Goal: Communication & Community: Answer question/provide support

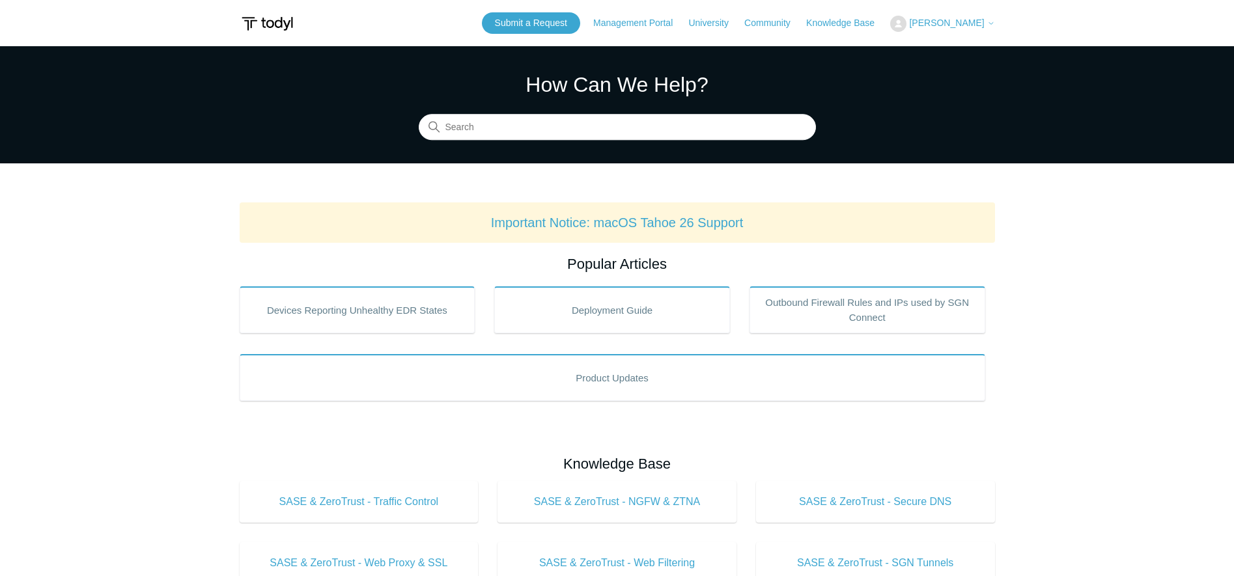
click at [914, 21] on span "[PERSON_NAME]" at bounding box center [946, 23] width 75 height 10
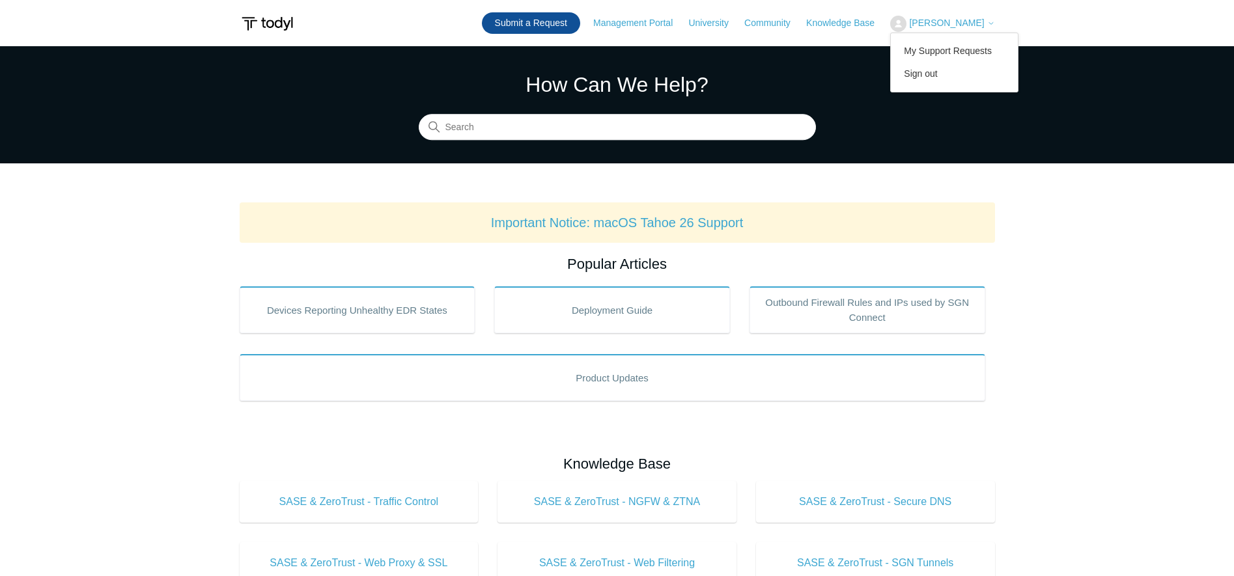
click at [535, 27] on link "Submit a Request" at bounding box center [531, 22] width 98 height 21
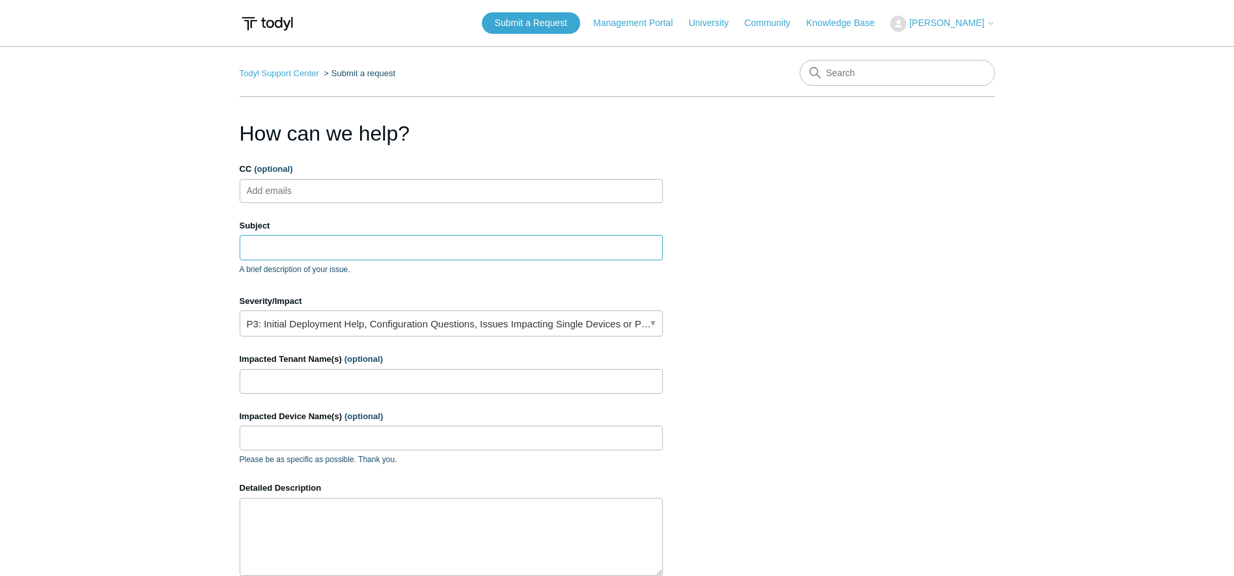
click at [337, 251] on input "Subject" at bounding box center [451, 247] width 423 height 25
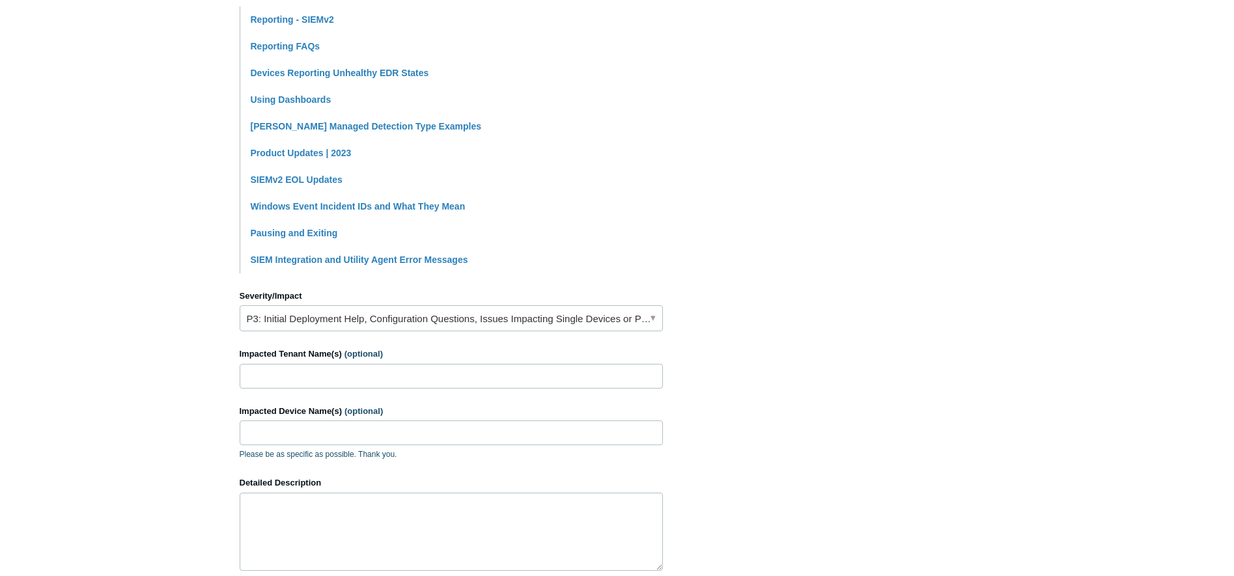
scroll to position [391, 0]
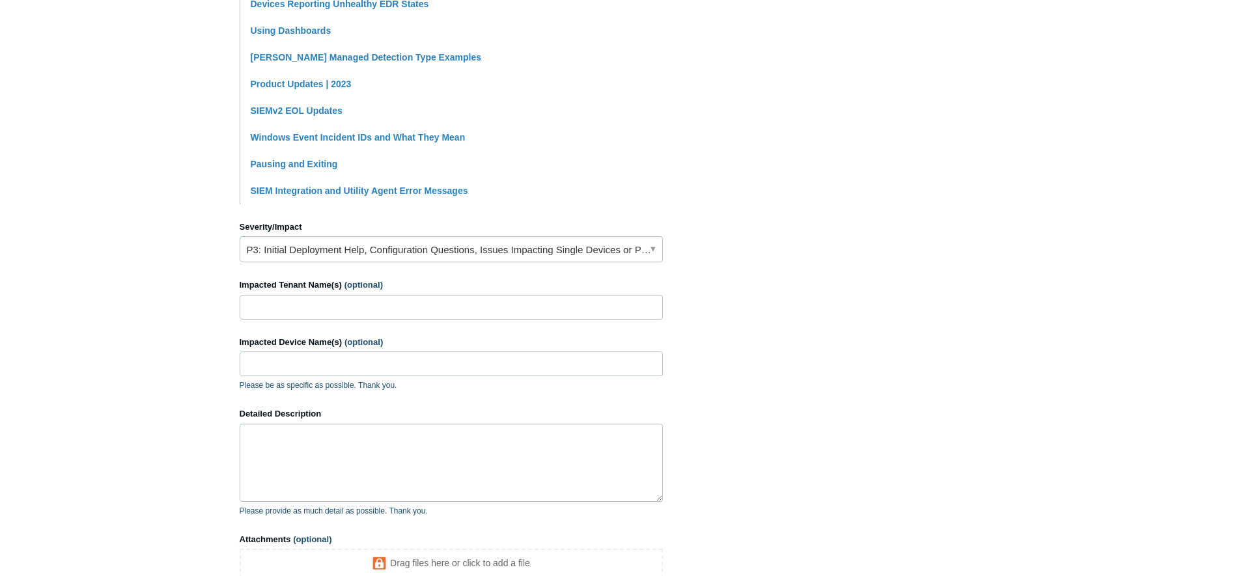
type input "Scheduled reports"
click at [372, 251] on link "P3: Initial Deployment Help, Configuration Questions, Issues Impacting Single D…" at bounding box center [451, 249] width 423 height 26
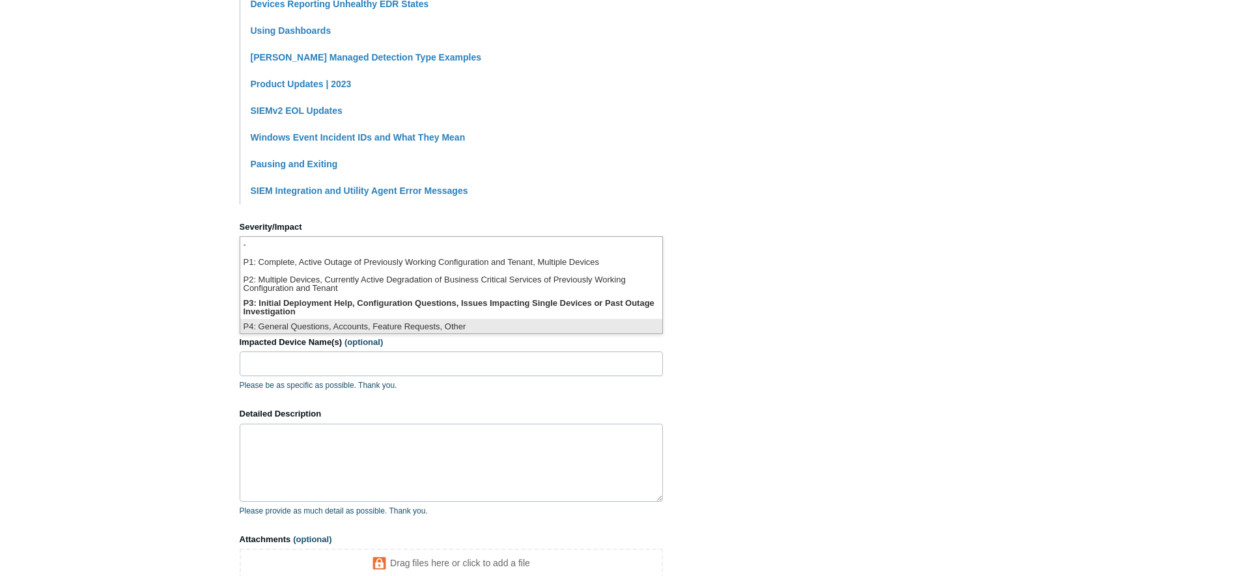
scroll to position [3, 0]
click at [330, 324] on li "P4: General Questions, Accounts, Feature Requests, Other" at bounding box center [451, 325] width 422 height 18
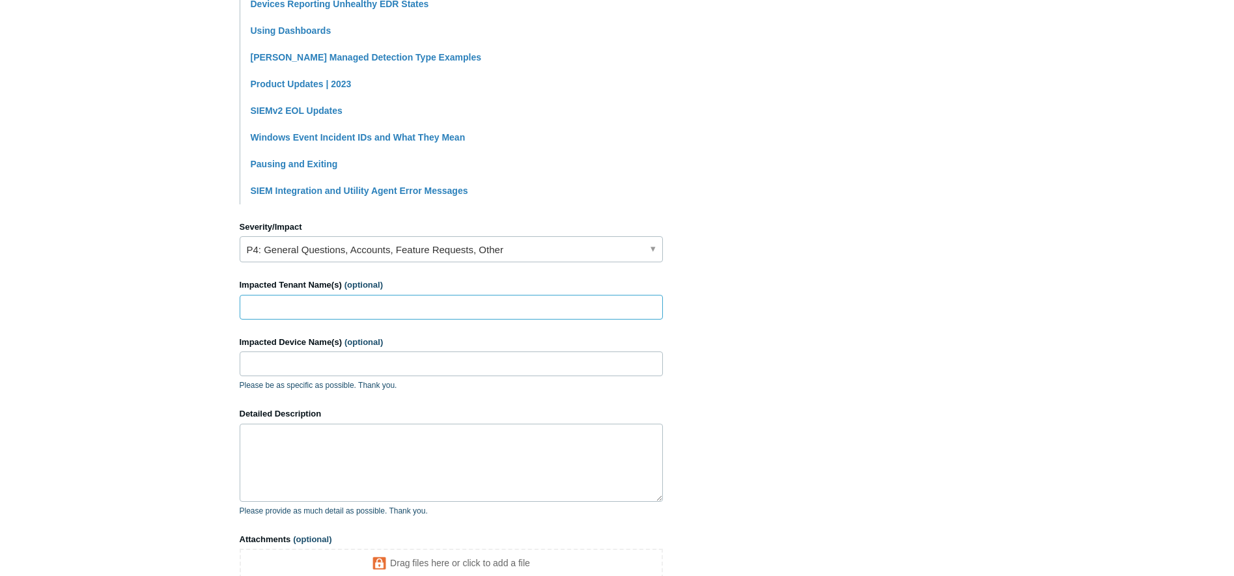
click at [330, 309] on input "Impacted Tenant Name(s) (optional)" at bounding box center [451, 307] width 423 height 25
type input "Array"
click at [328, 362] on input "Impacted Device Name(s) (optional)" at bounding box center [451, 364] width 423 height 25
click at [320, 439] on textarea "Detailed Description" at bounding box center [451, 463] width 423 height 78
click at [365, 454] on textarea "Detailed Description" at bounding box center [451, 463] width 423 height 78
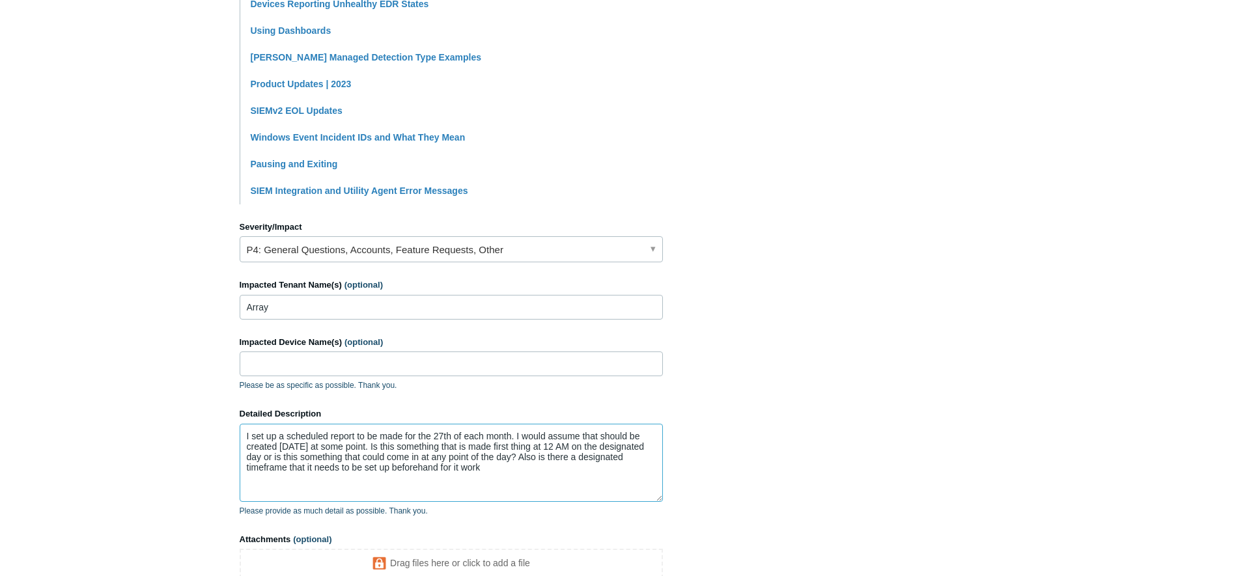
click at [473, 467] on textarea "I set up a scheduled report to be made for the 27th of each month. I would assu…" at bounding box center [451, 463] width 423 height 78
click at [511, 472] on textarea "I set up a scheduled report to be made for the 27th of each month. I would assu…" at bounding box center [451, 463] width 423 height 78
click at [522, 470] on textarea "I set up a scheduled report to be made for the 27th of each month. I would assu…" at bounding box center [451, 463] width 423 height 78
click at [531, 468] on textarea "I set up a scheduled report to be made for the 27th of each month. I would assu…" at bounding box center [451, 463] width 423 height 78
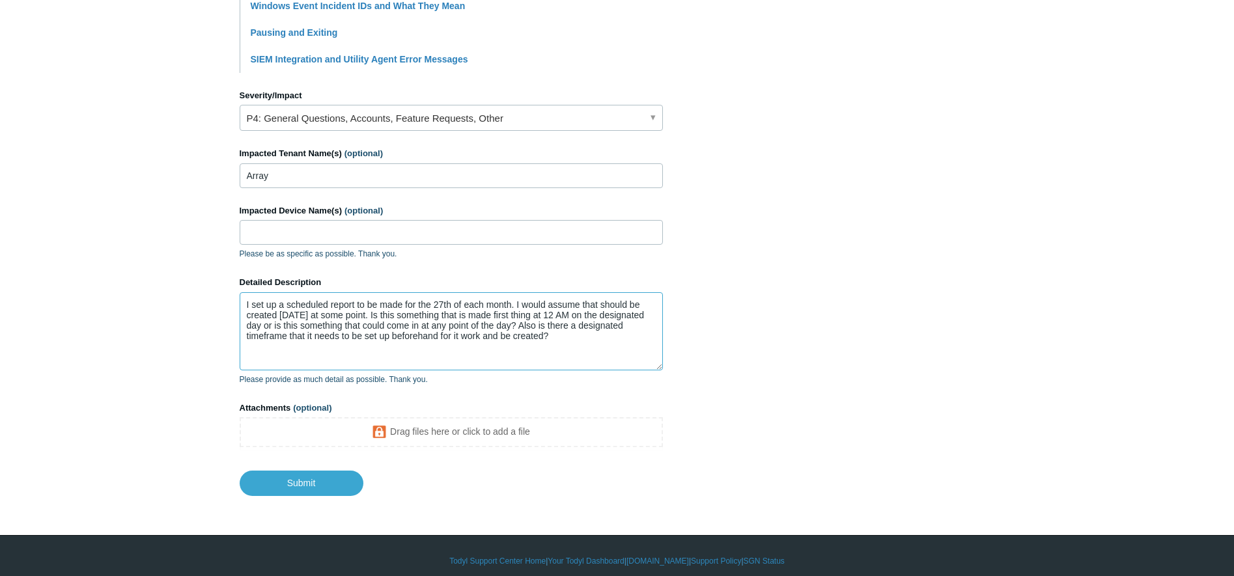
scroll to position [533, 0]
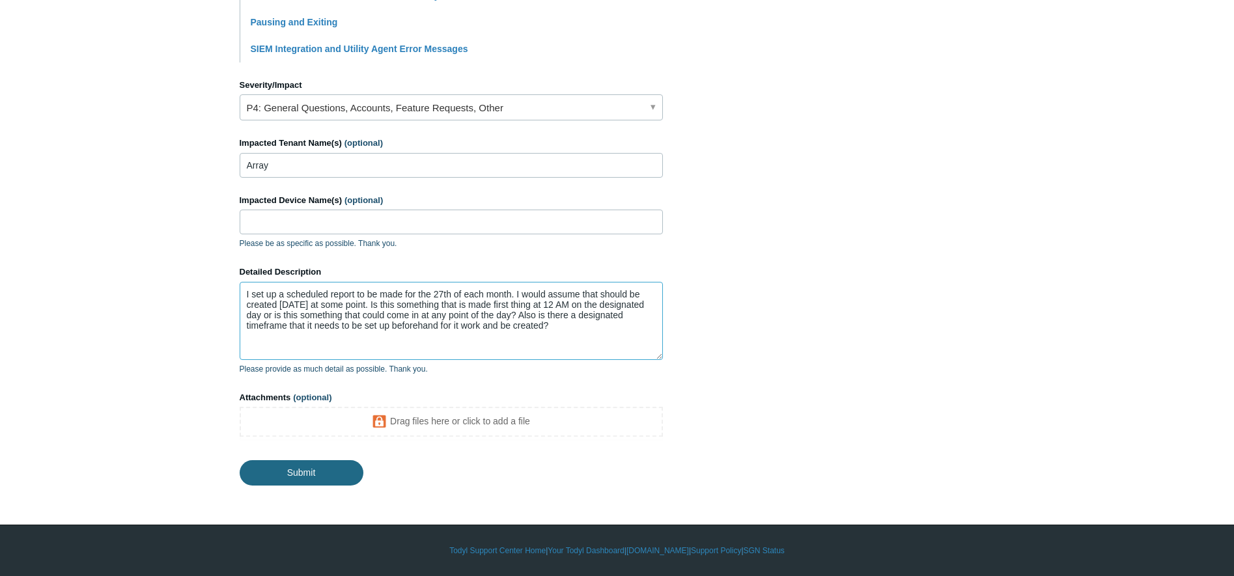
type textarea "I set up a scheduled report to be made for the 27th of each month. I would assu…"
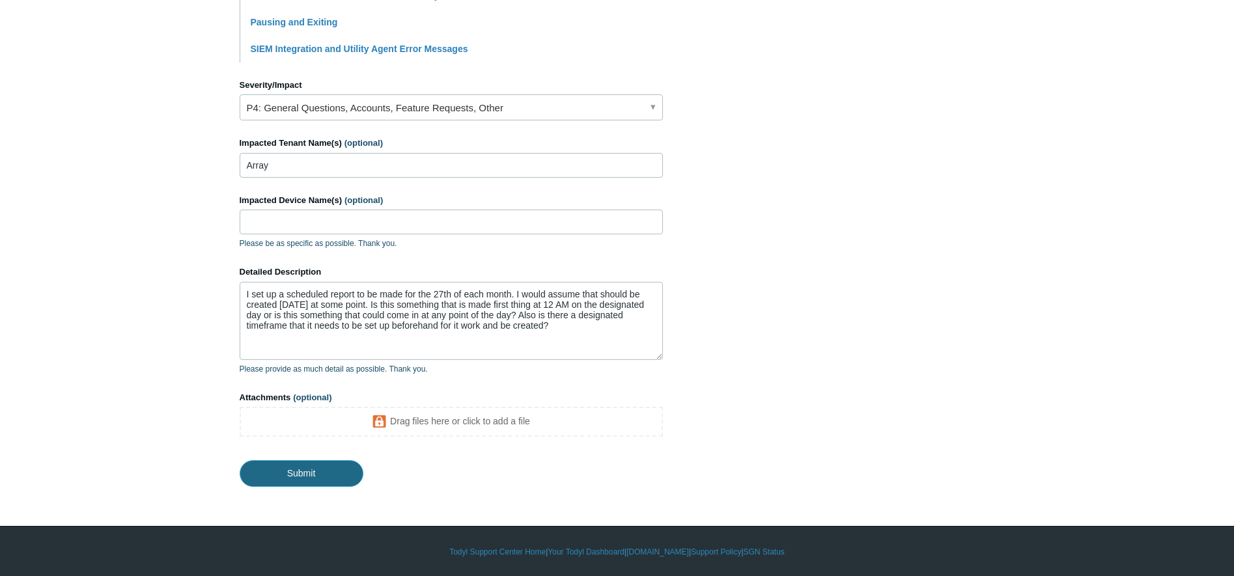
click at [337, 477] on input "Submit" at bounding box center [302, 473] width 124 height 26
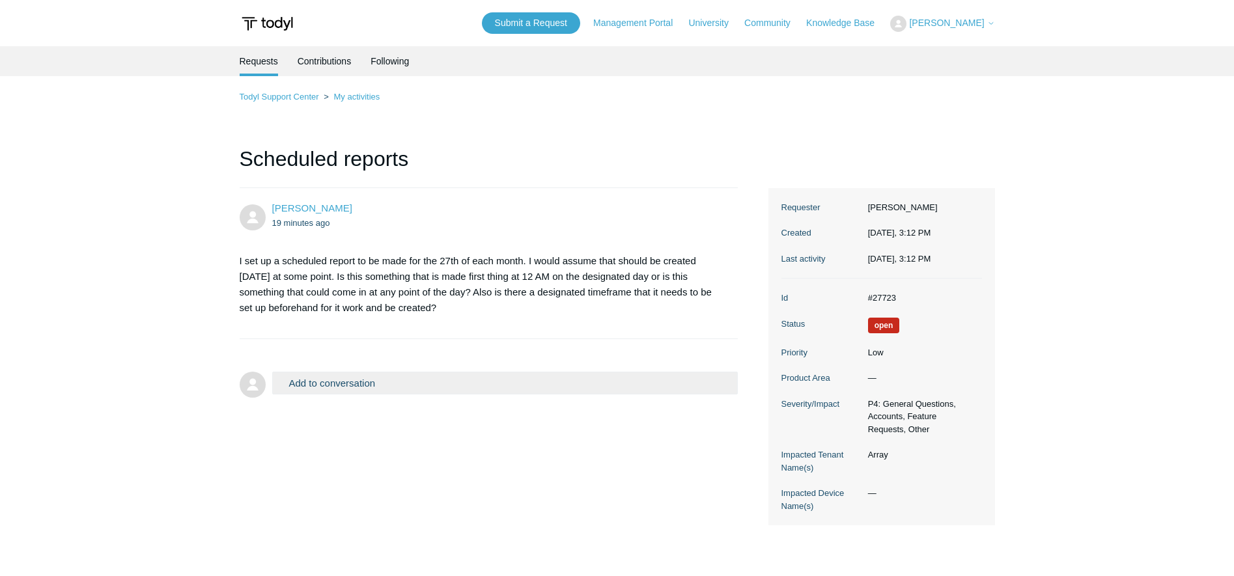
click at [633, 128] on div "Todyl Support Center My activities Scheduled reports [PERSON_NAME] 19 minutes a…" at bounding box center [618, 307] width 756 height 436
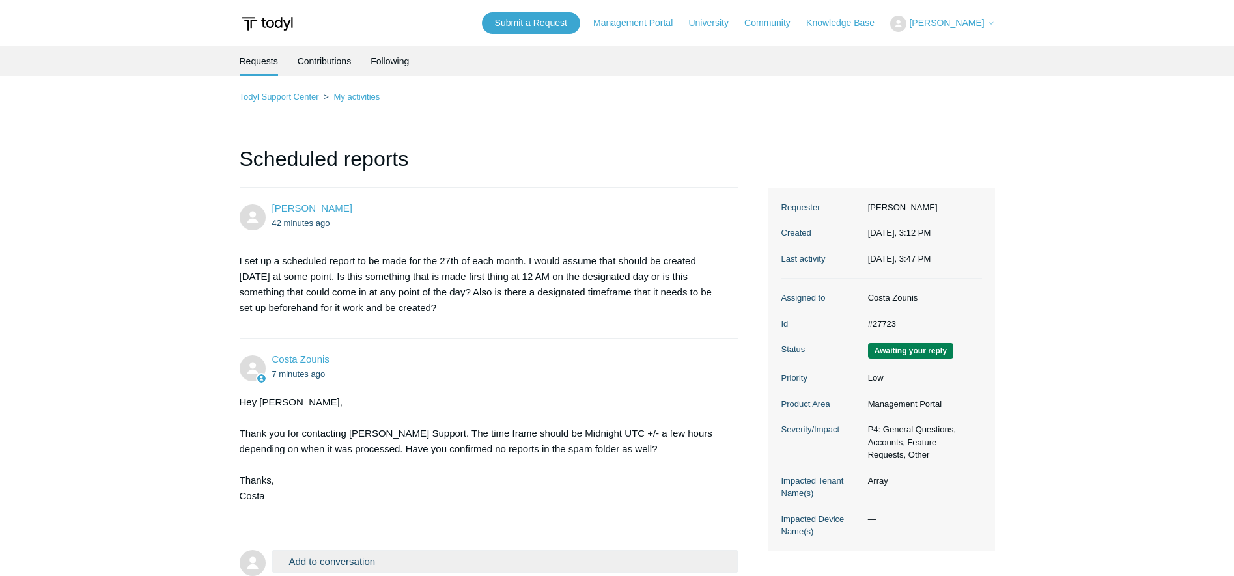
drag, startPoint x: 245, startPoint y: 326, endPoint x: 231, endPoint y: 615, distance: 288.8
drag, startPoint x: 231, startPoint y: 615, endPoint x: 184, endPoint y: 537, distance: 91.5
click at [184, 535] on main "Requests Contributions Following Todyl Support Center My activities Scheduled r…" at bounding box center [617, 325] width 1234 height 559
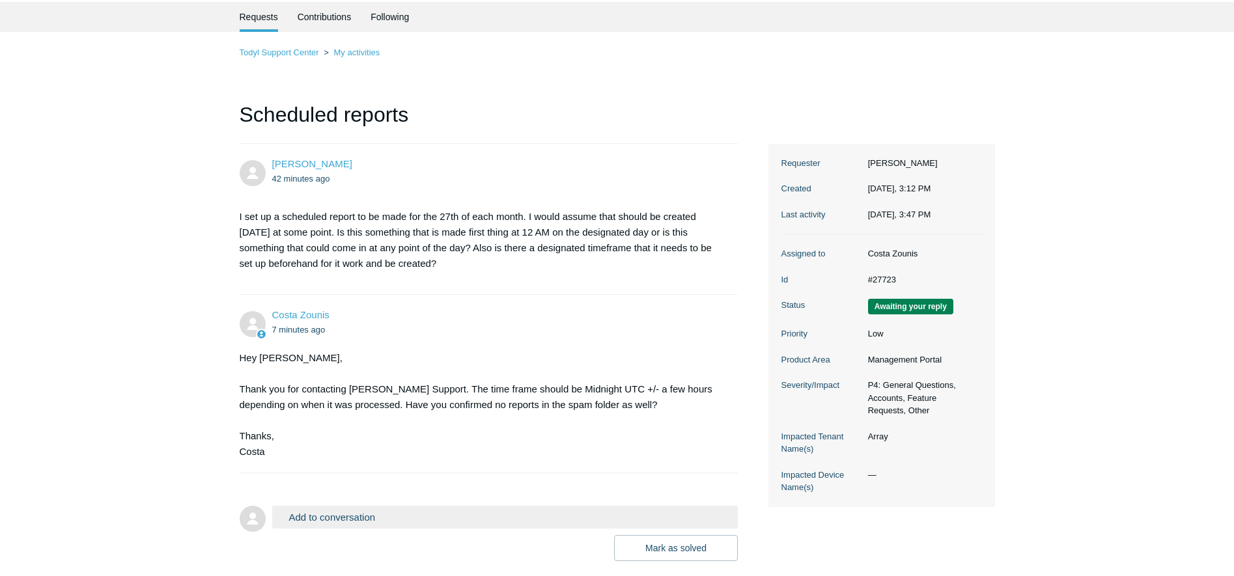
scroll to position [120, 0]
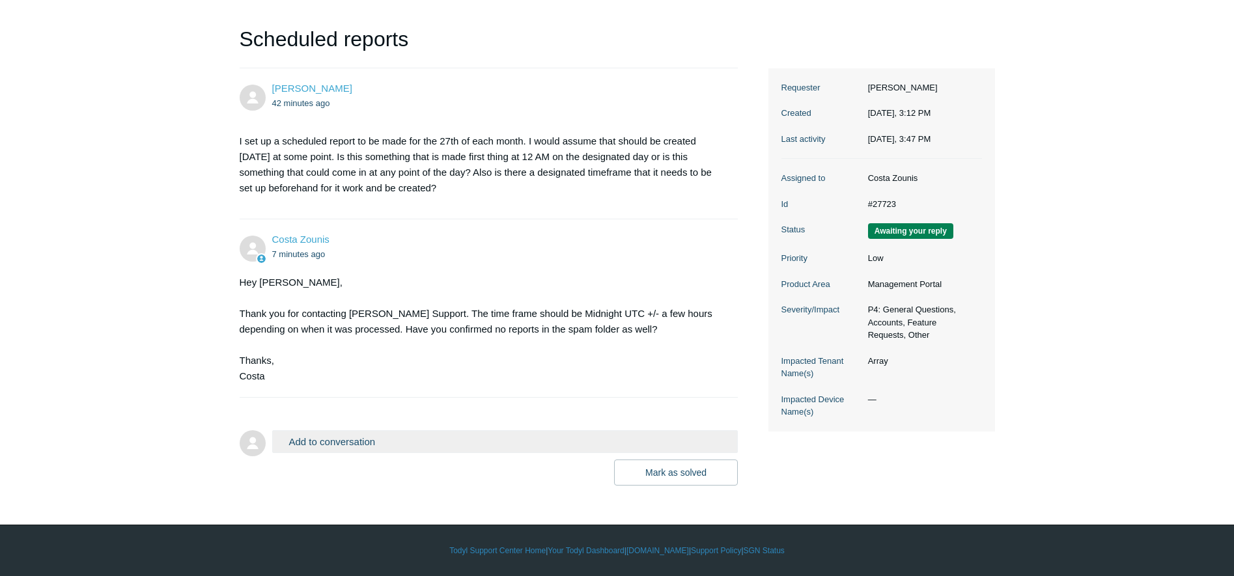
click at [408, 446] on button "Add to conversation" at bounding box center [505, 442] width 466 height 23
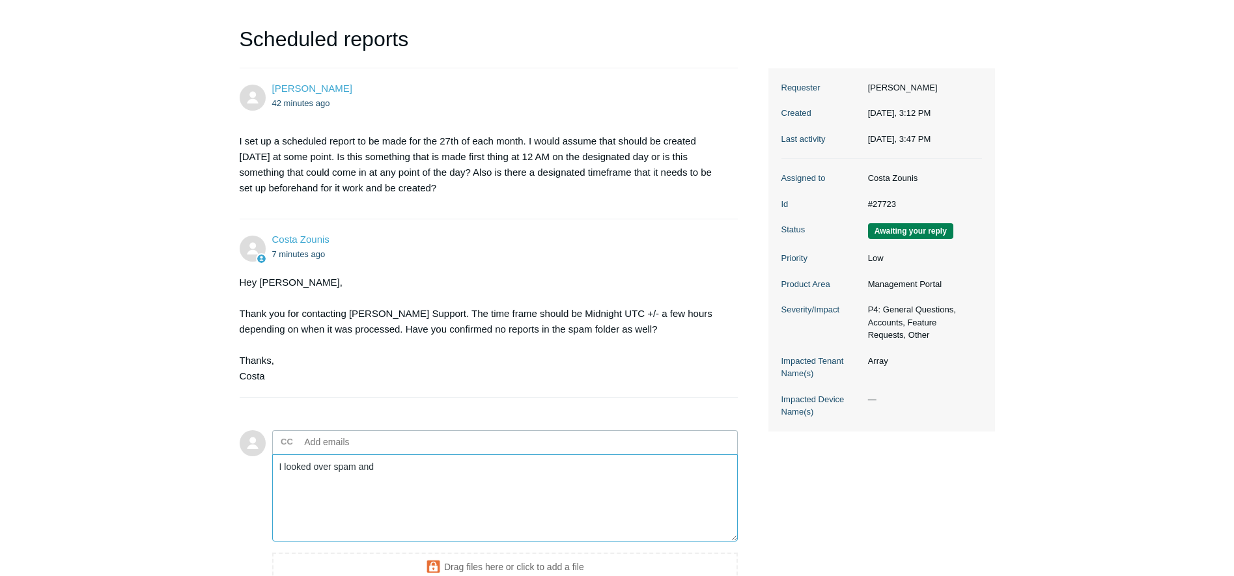
drag, startPoint x: 357, startPoint y: 465, endPoint x: 513, endPoint y: 474, distance: 156.6
click at [357, 465] on textarea "I looked over spam and" at bounding box center [505, 499] width 466 height 88
click at [490, 466] on textarea "I looked over spam/junk folders and" at bounding box center [505, 499] width 466 height 88
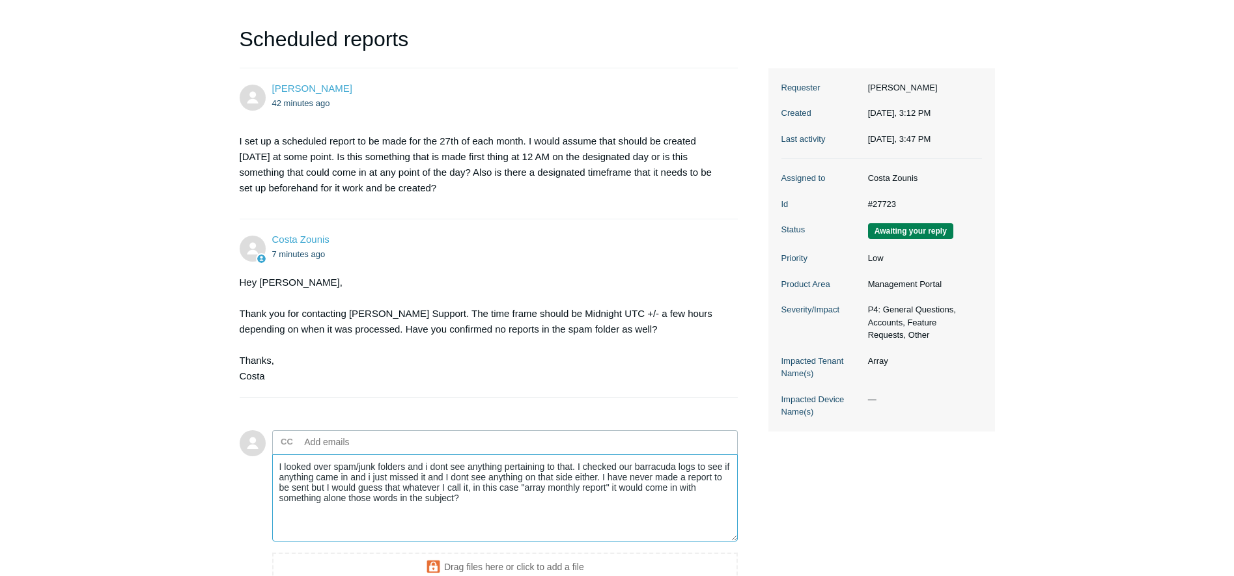
type textarea "I looked over spam/junk folders and i dont see anything pertaining to that. I c…"
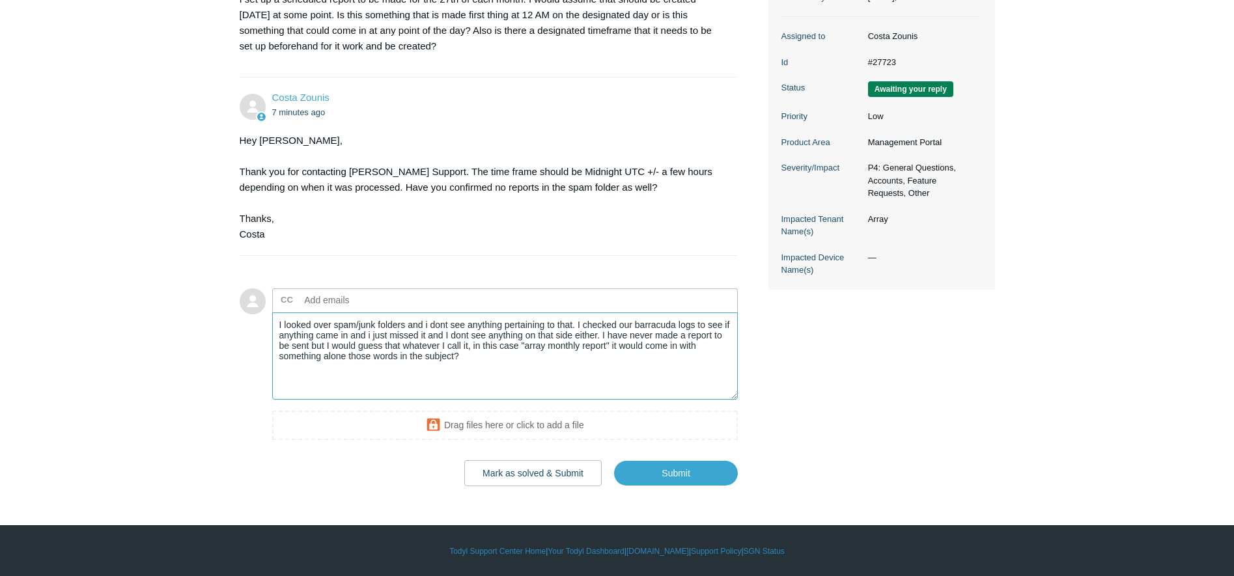
scroll to position [262, 0]
click at [685, 477] on input "Submit" at bounding box center [676, 473] width 124 height 26
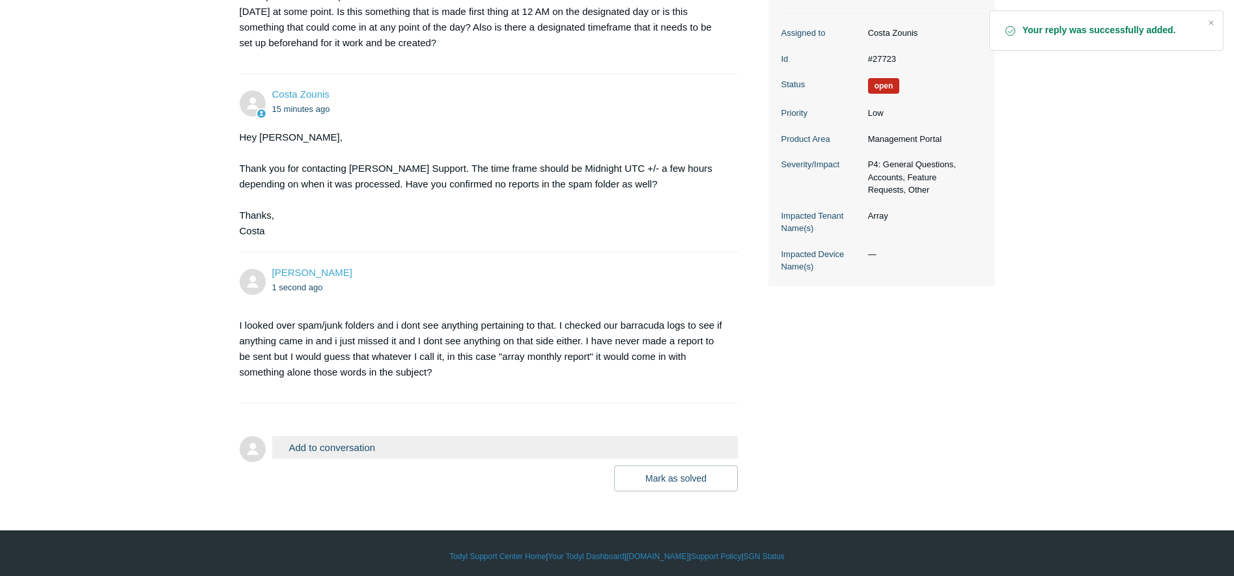
scroll to position [271, 0]
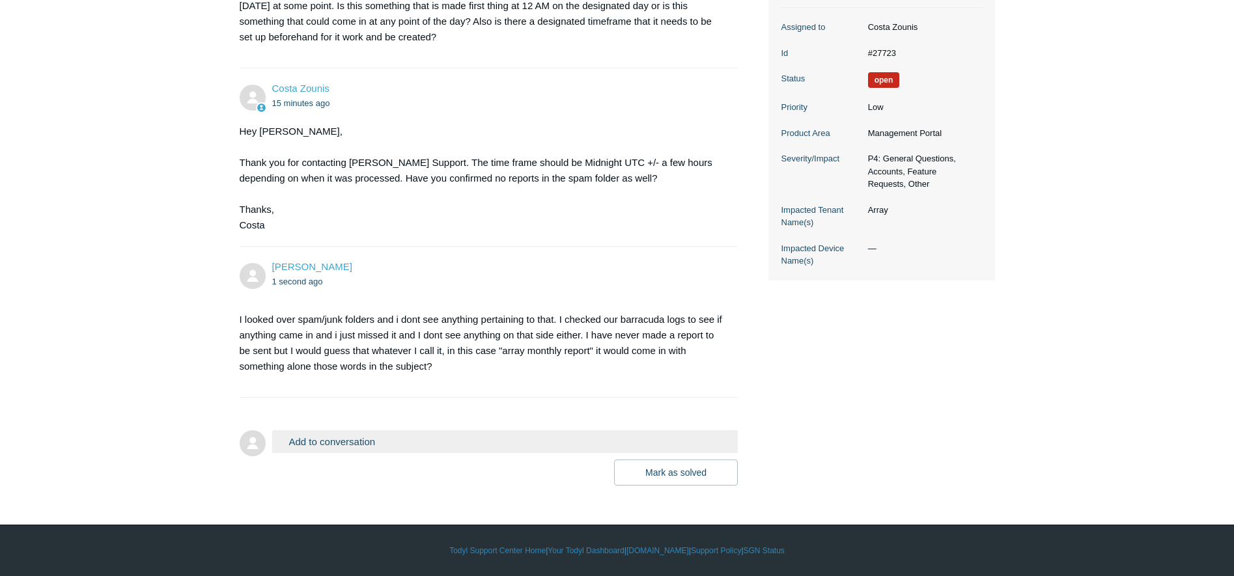
click at [642, 367] on p "I looked over spam/junk folders and i dont see anything pertaining to that. I c…" at bounding box center [483, 343] width 486 height 63
click at [638, 360] on p "I looked over spam/junk folders and i dont see anything pertaining to that. I c…" at bounding box center [483, 343] width 486 height 63
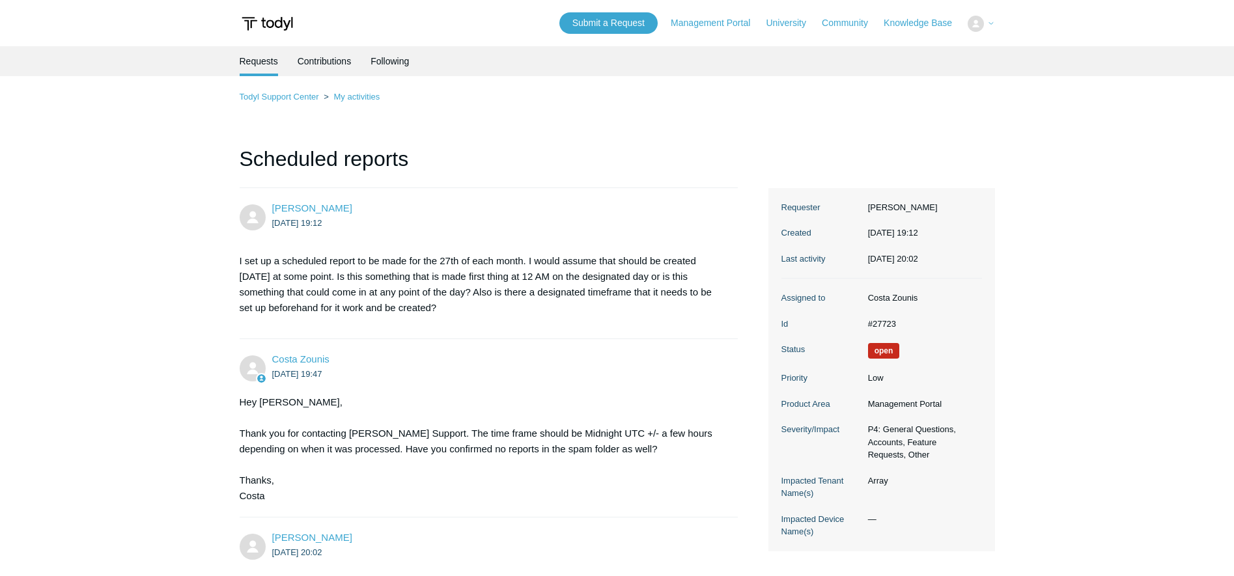
scroll to position [269, 0]
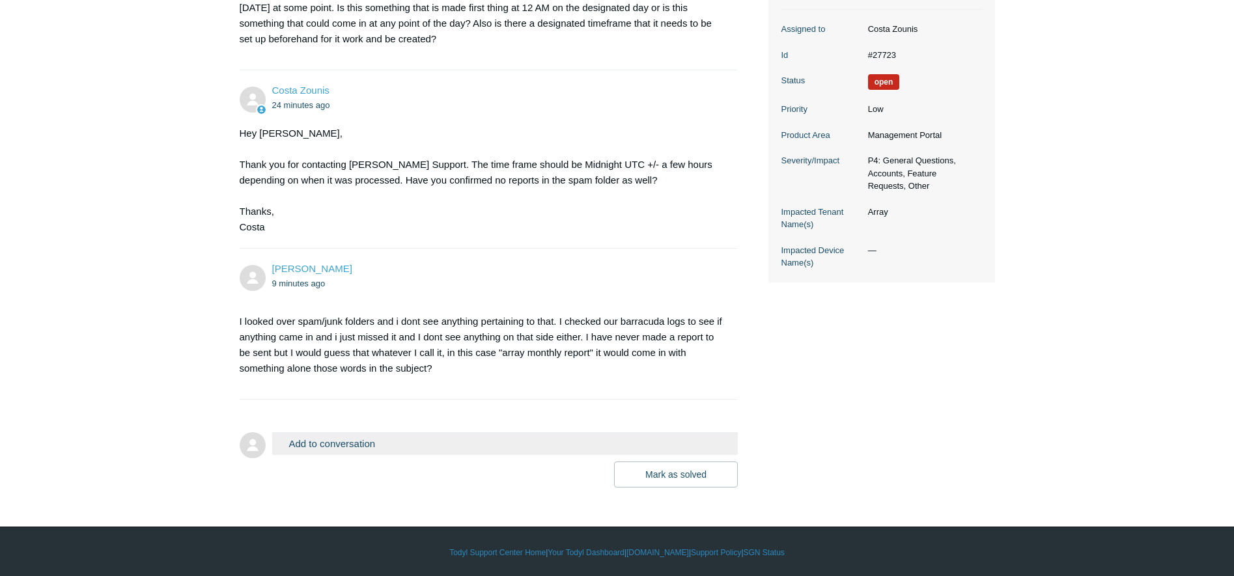
click at [819, 401] on div "[PERSON_NAME] 59 minutes ago I set up a scheduled report to be made for the 27t…" at bounding box center [618, 203] width 756 height 569
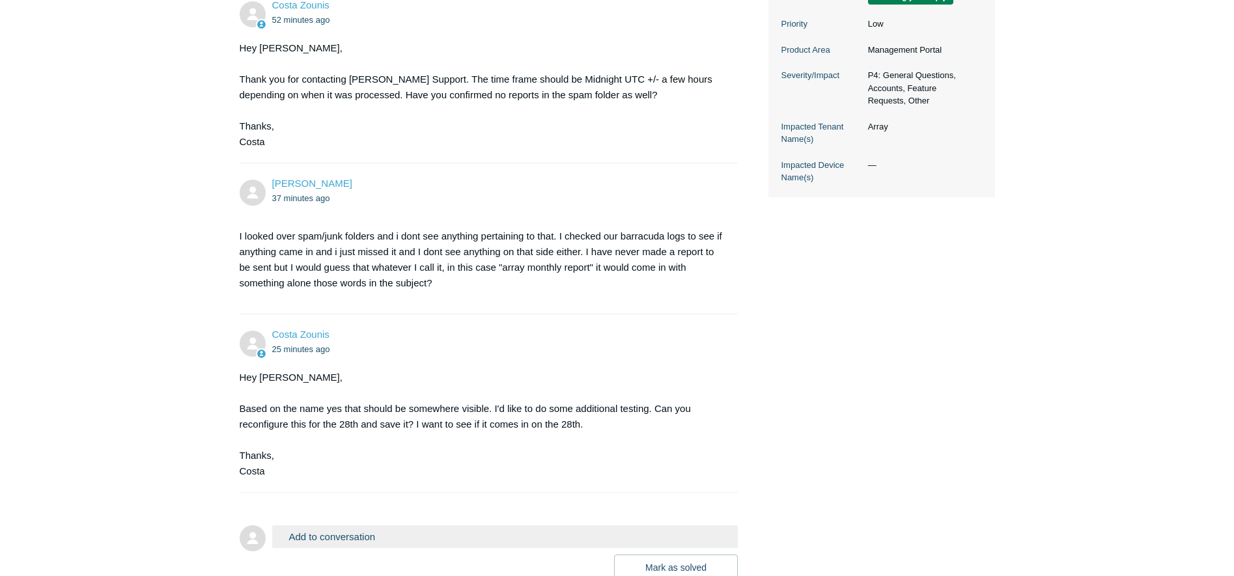
scroll to position [449, 0]
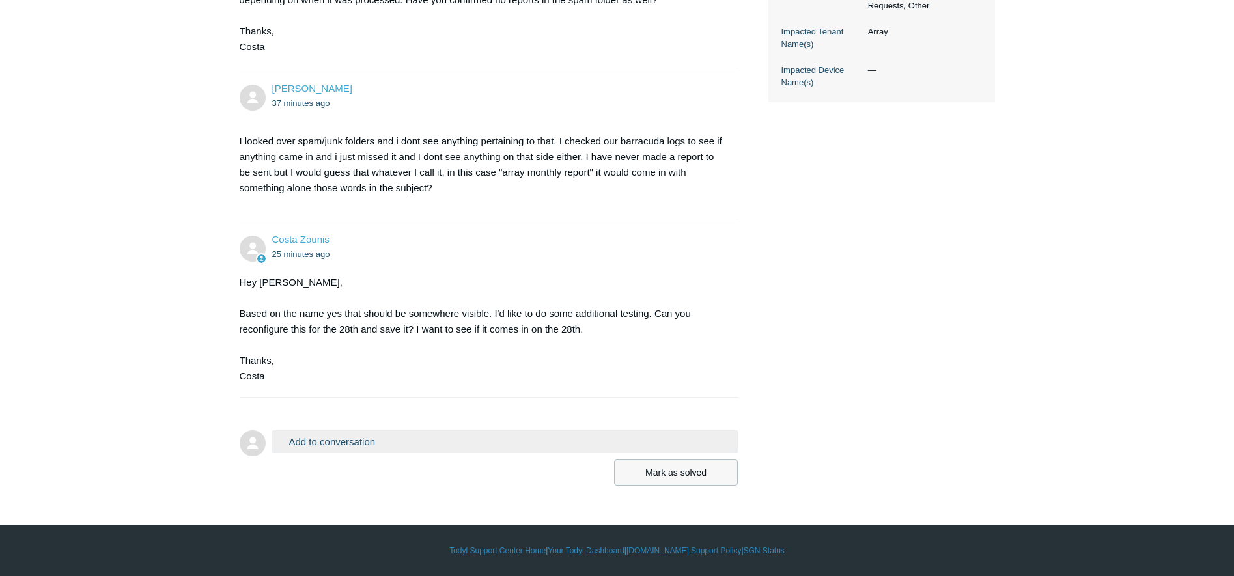
click at [720, 466] on button "Mark as solved" at bounding box center [676, 473] width 124 height 26
click at [608, 455] on div "Add to conversation CC Add emails Drag files here or click to add a file [PERSO…" at bounding box center [505, 458] width 466 height 55
drag, startPoint x: 504, startPoint y: 431, endPoint x: 458, endPoint y: 430, distance: 46.2
click at [496, 431] on button "Add to conversation" at bounding box center [505, 442] width 466 height 23
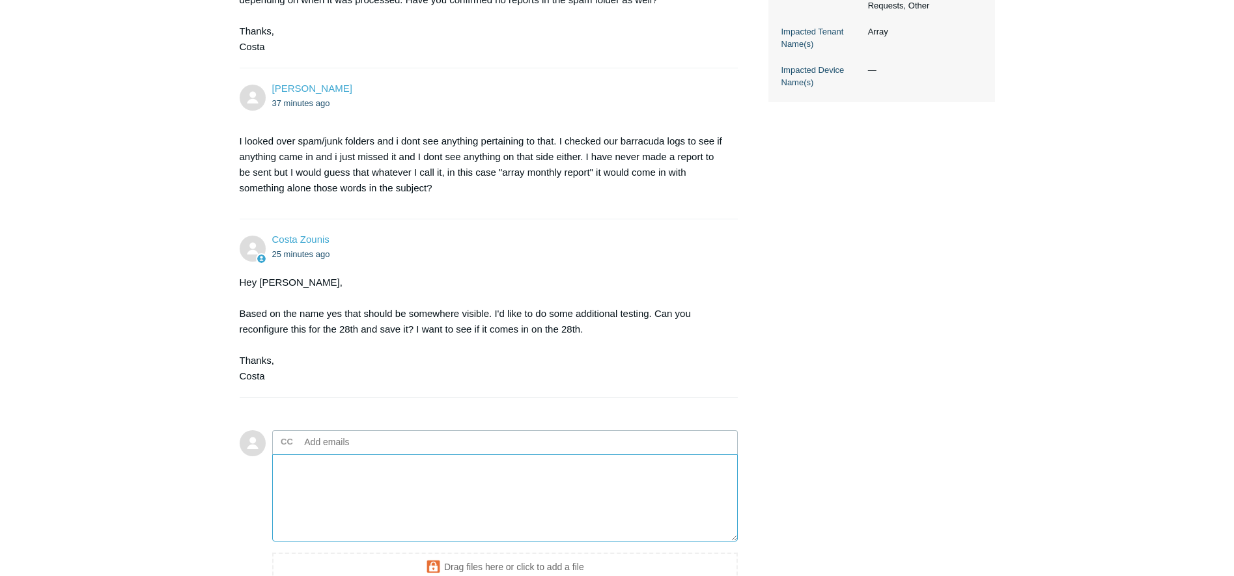
click at [363, 485] on textarea "Add your reply" at bounding box center [505, 499] width 466 height 88
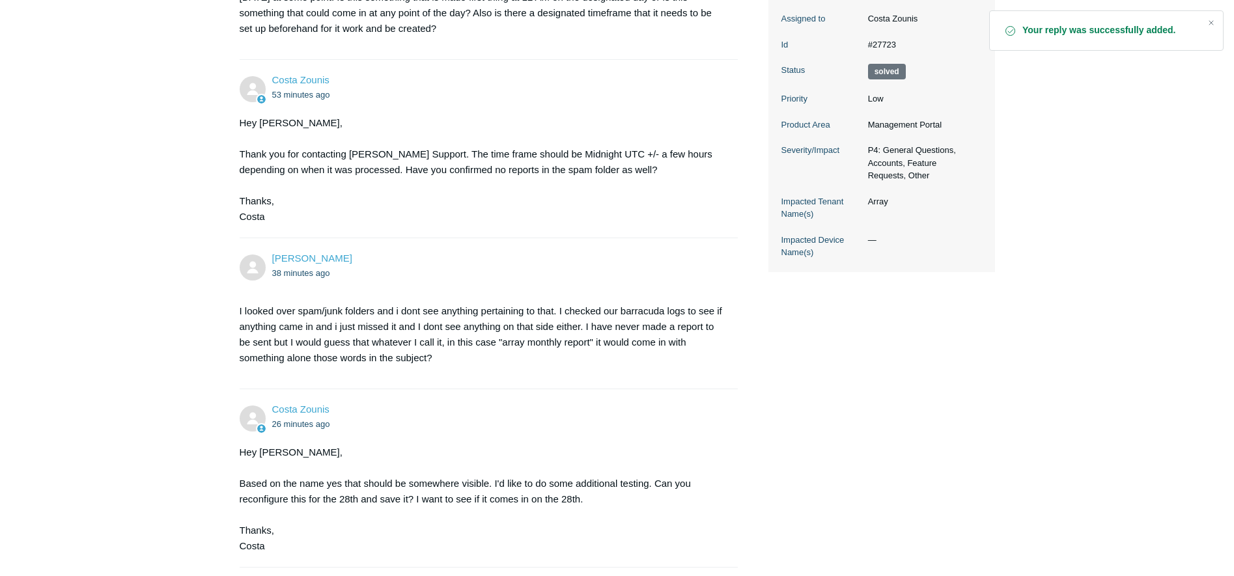
scroll to position [423, 0]
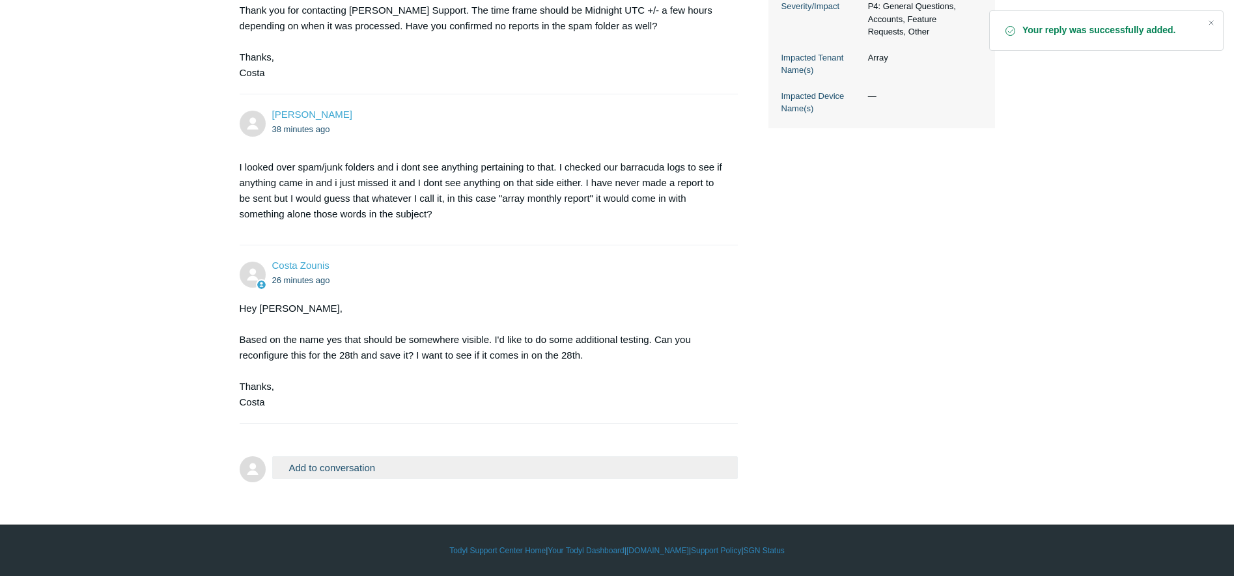
click at [345, 465] on button "Add to conversation" at bounding box center [505, 468] width 466 height 23
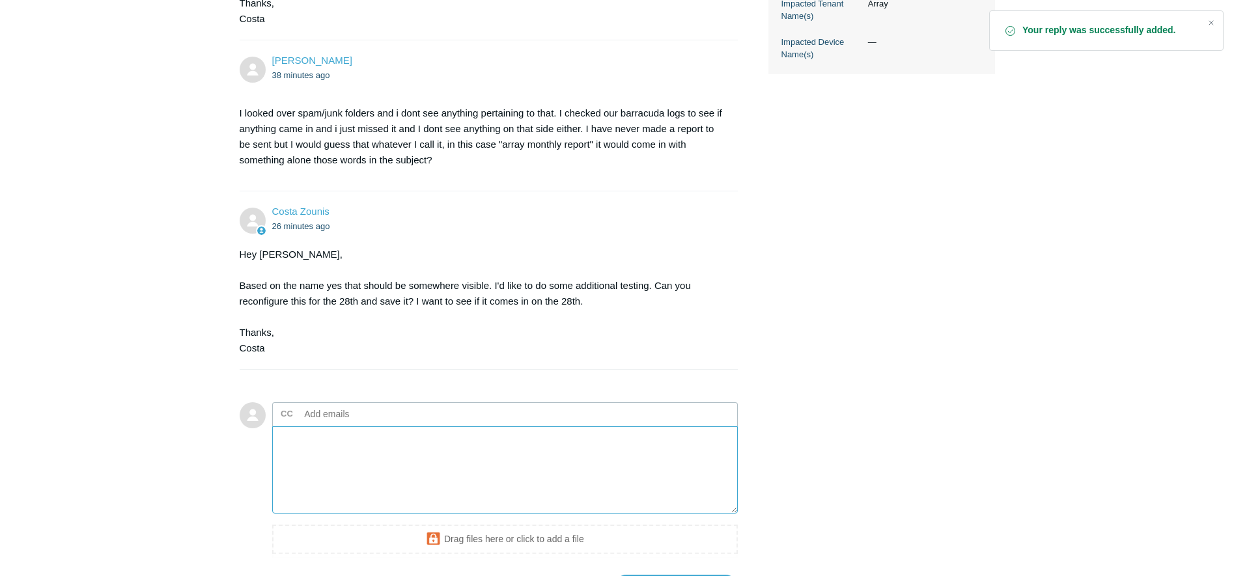
scroll to position [591, 0]
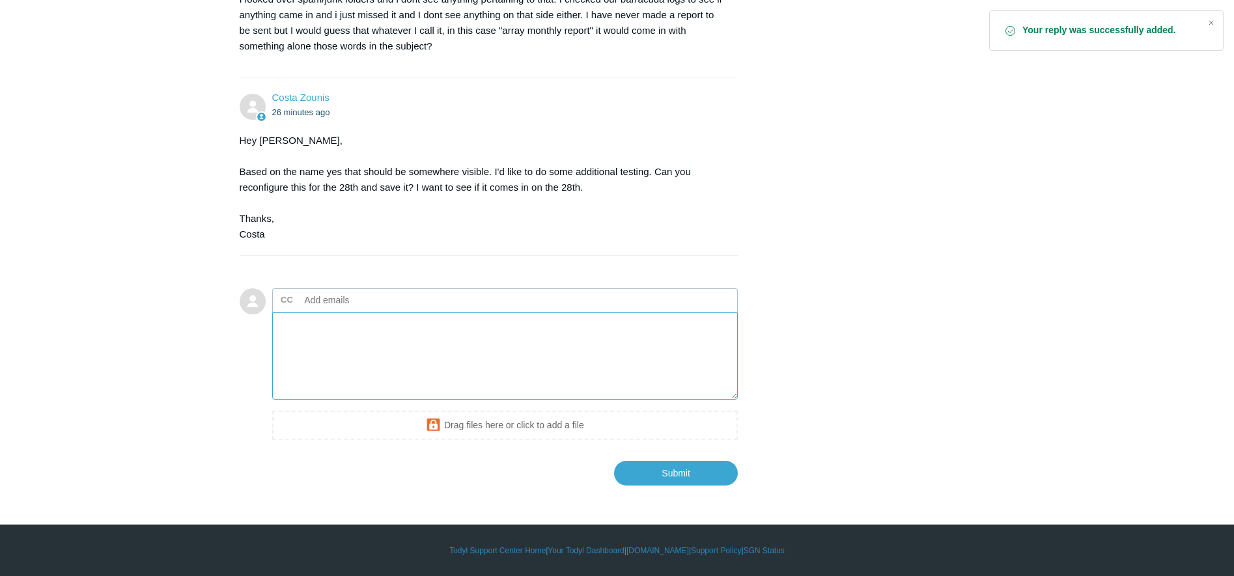
click at [382, 341] on textarea "Add your reply" at bounding box center [505, 357] width 466 height 88
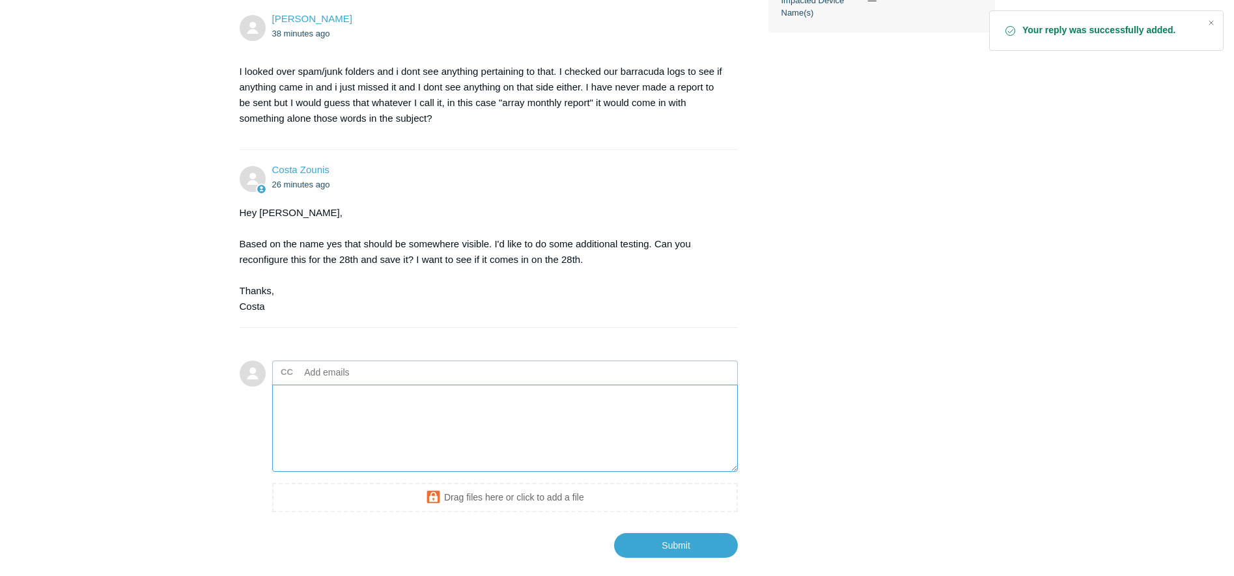
scroll to position [521, 0]
click at [332, 431] on textarea "Add your reply" at bounding box center [505, 427] width 466 height 88
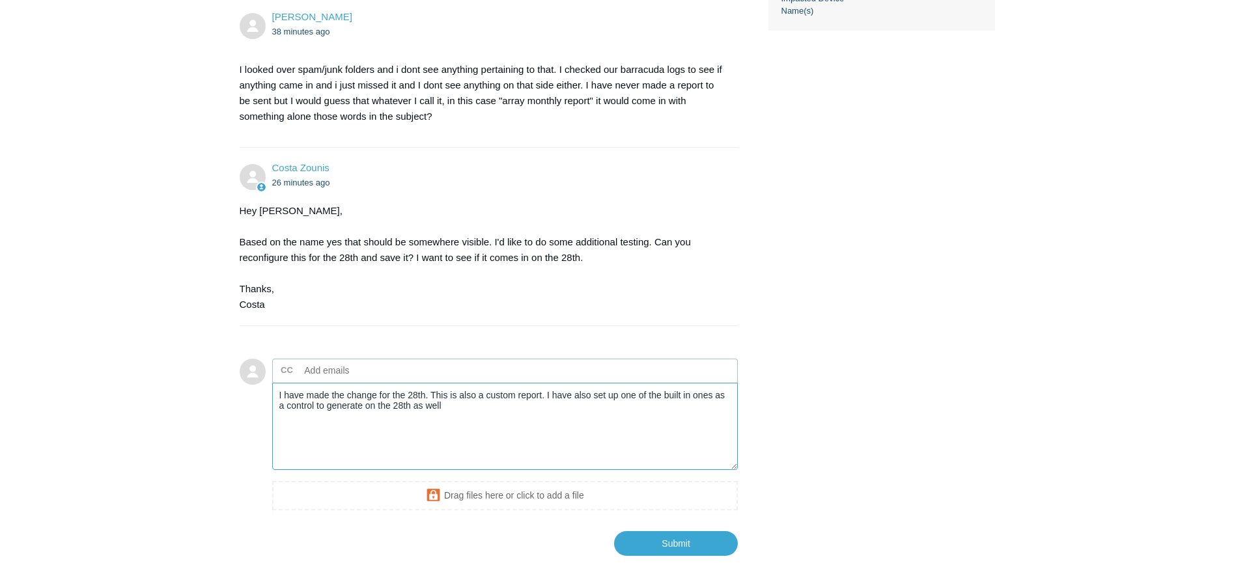
click at [517, 423] on textarea "I have made the change for the 28th. This is also a custom report. I have also …" at bounding box center [505, 427] width 466 height 88
type textarea "I have made the change for the 28th. This is also a custom report. I have also …"
click at [638, 546] on input "Submit" at bounding box center [676, 544] width 124 height 26
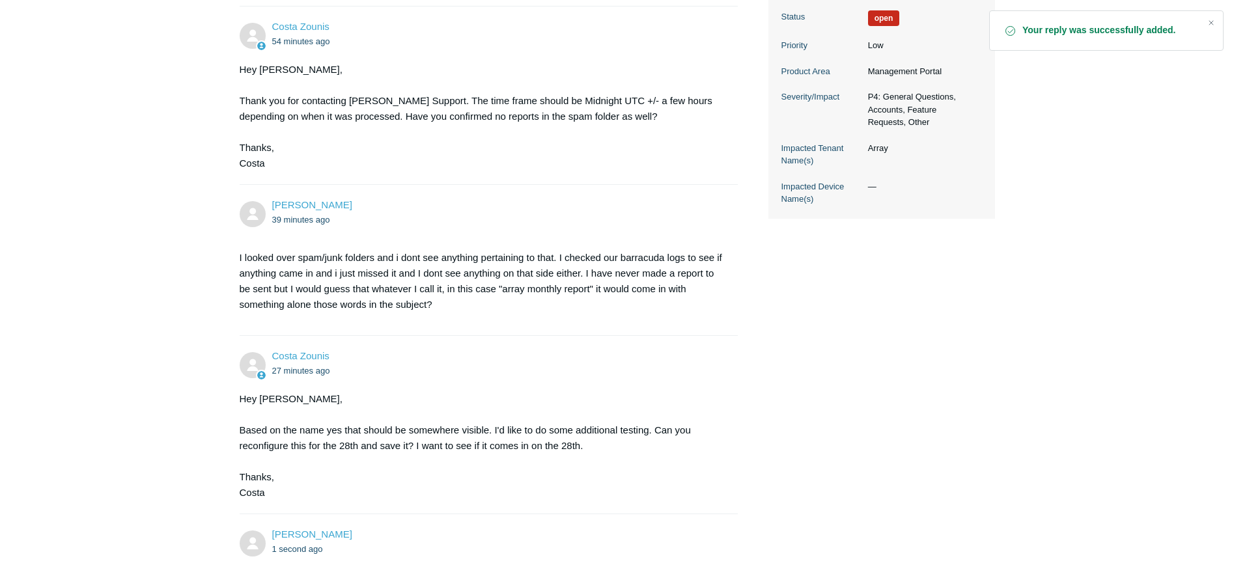
scroll to position [569, 0]
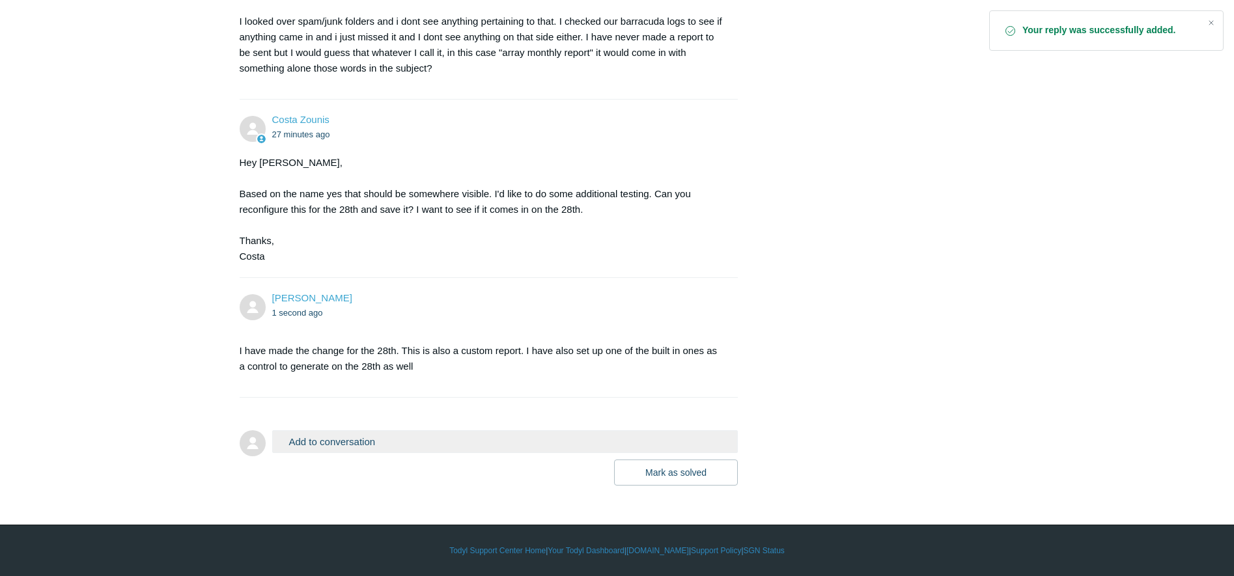
click at [397, 445] on button "Add to conversation" at bounding box center [505, 442] width 466 height 23
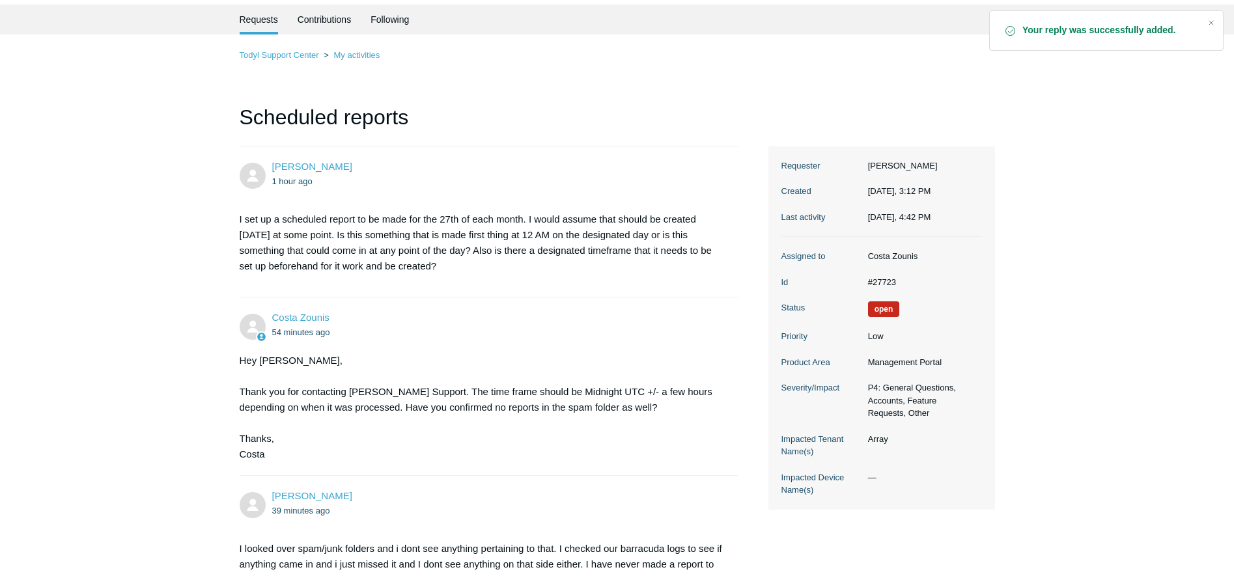
scroll to position [0, 0]
